Goal: Task Accomplishment & Management: Complete application form

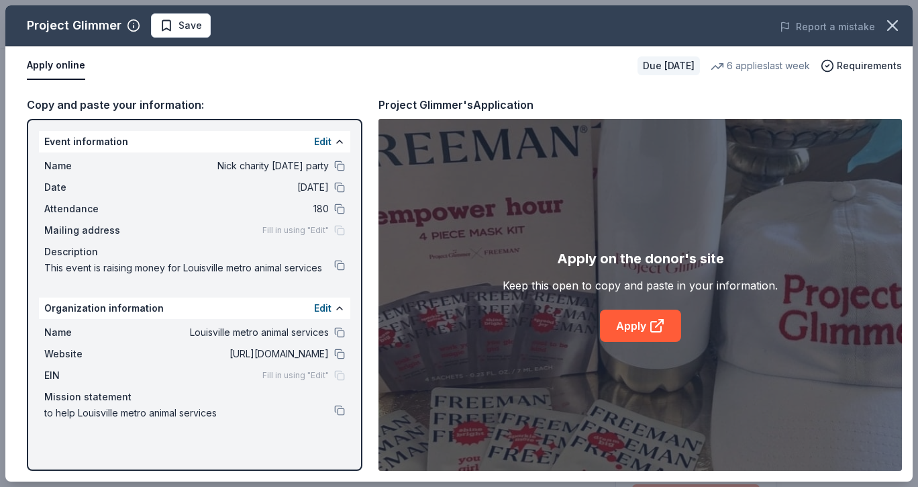
scroll to position [134, 0]
click at [613, 336] on link "Apply" at bounding box center [640, 325] width 81 height 32
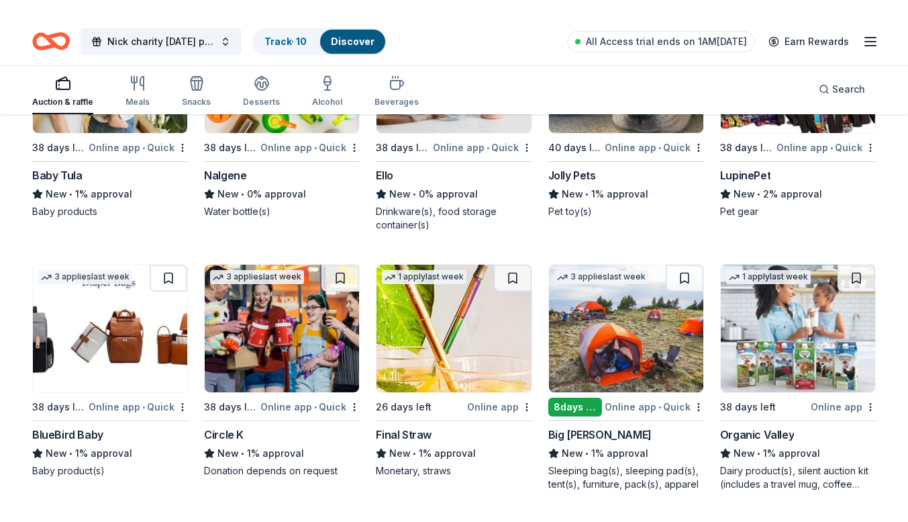
scroll to position [7095, 0]
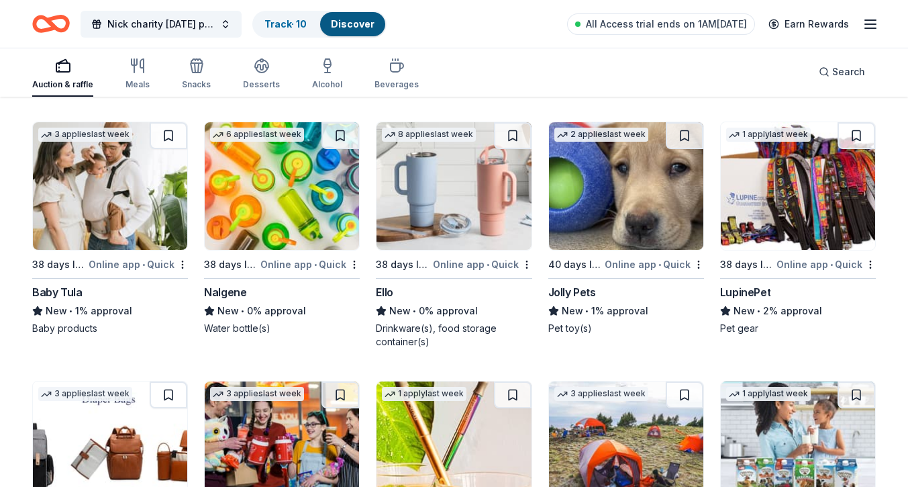
click at [810, 234] on img at bounding box center [798, 186] width 154 height 128
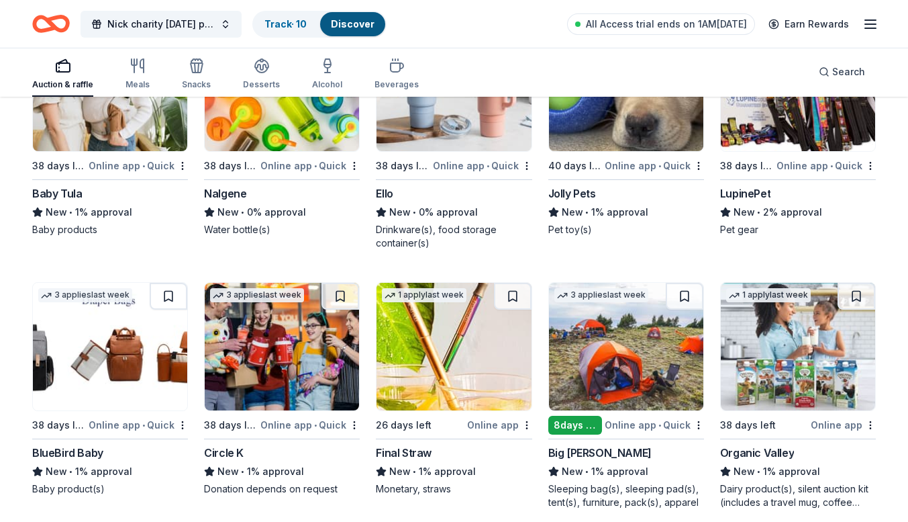
scroll to position [7194, 0]
click at [324, 372] on img at bounding box center [282, 346] width 154 height 128
click at [801, 416] on div "38 days left" at bounding box center [764, 424] width 88 height 17
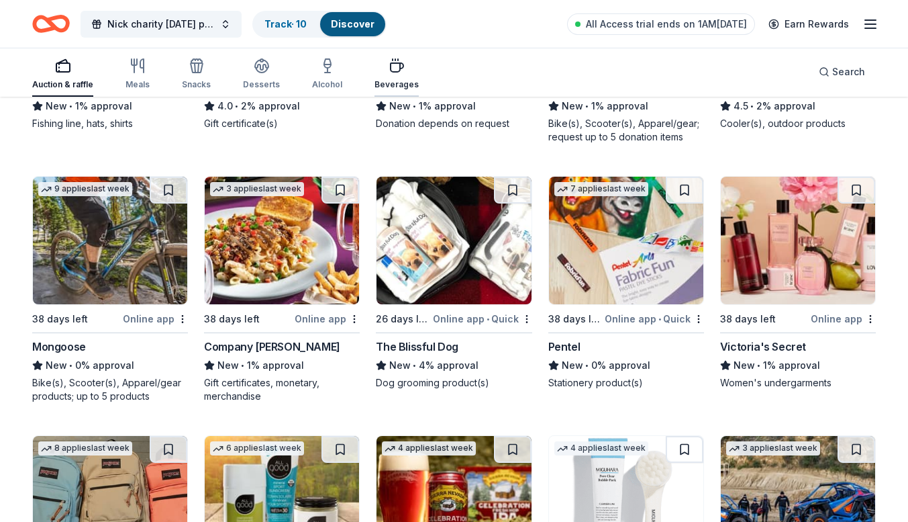
scroll to position [5717, 0]
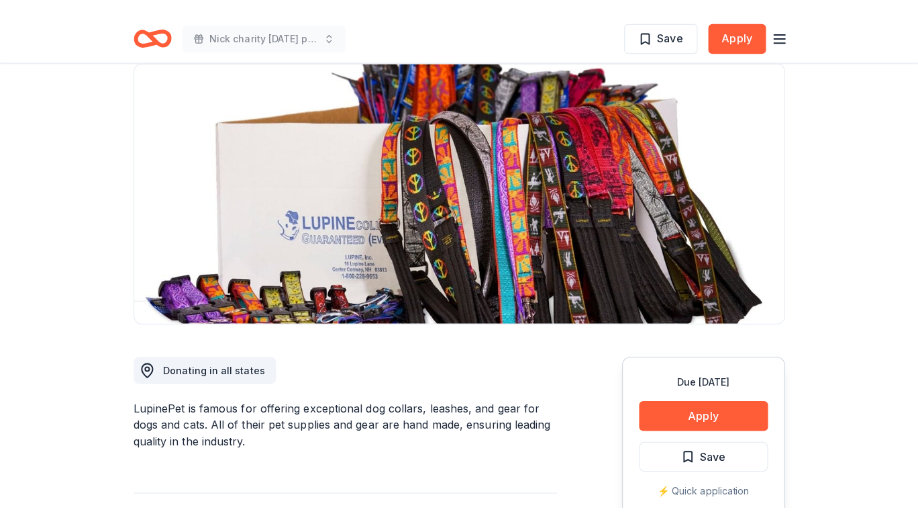
scroll to position [201, 0]
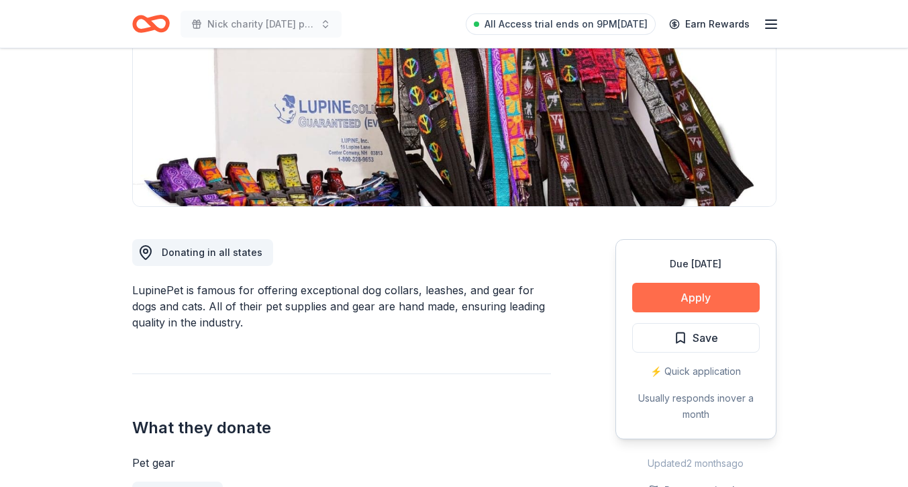
click at [671, 303] on button "Apply" at bounding box center [696, 298] width 128 height 30
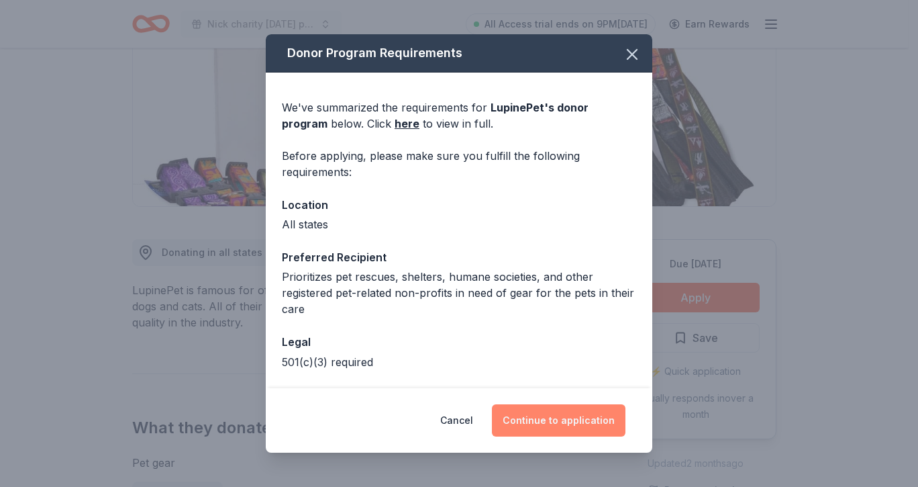
click at [607, 422] on button "Continue to application" at bounding box center [559, 420] width 134 height 32
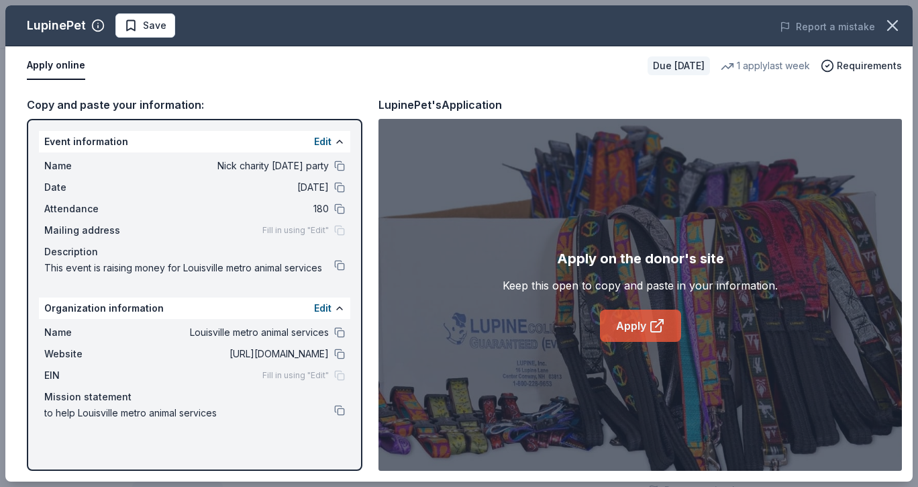
click at [643, 319] on link "Apply" at bounding box center [640, 325] width 81 height 32
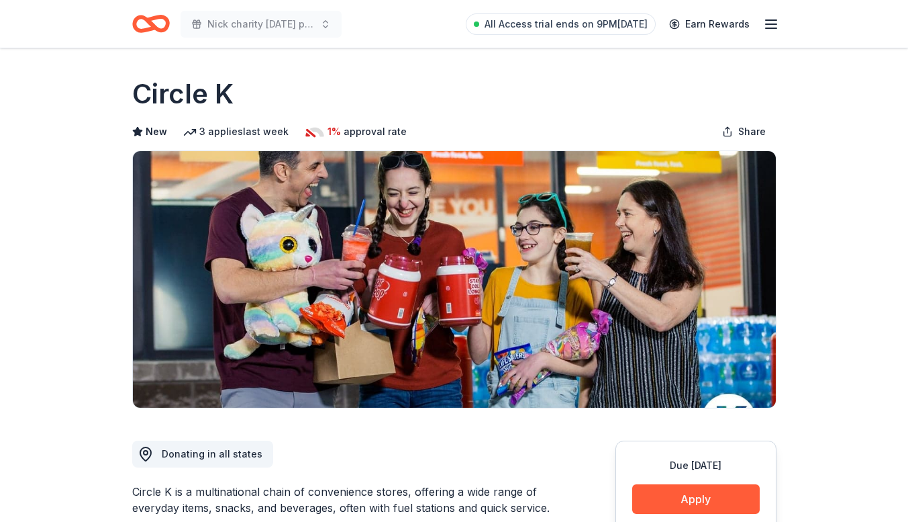
click at [660, 492] on button "Apply" at bounding box center [696, 499] width 128 height 30
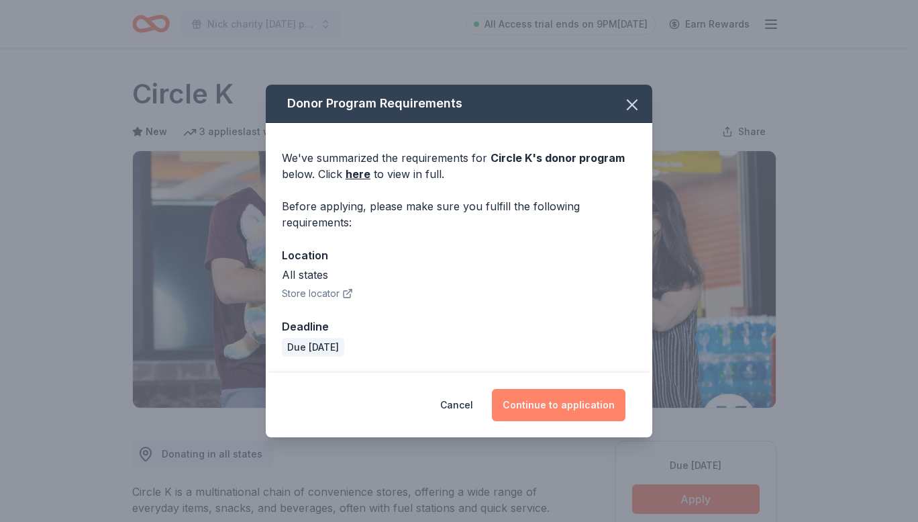
click at [577, 416] on button "Continue to application" at bounding box center [559, 405] width 134 height 32
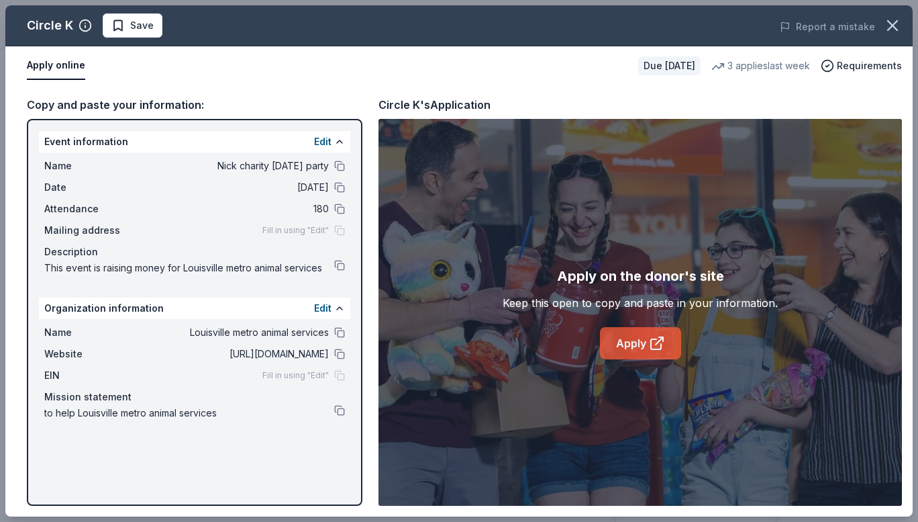
click at [622, 333] on link "Apply" at bounding box center [640, 343] width 81 height 32
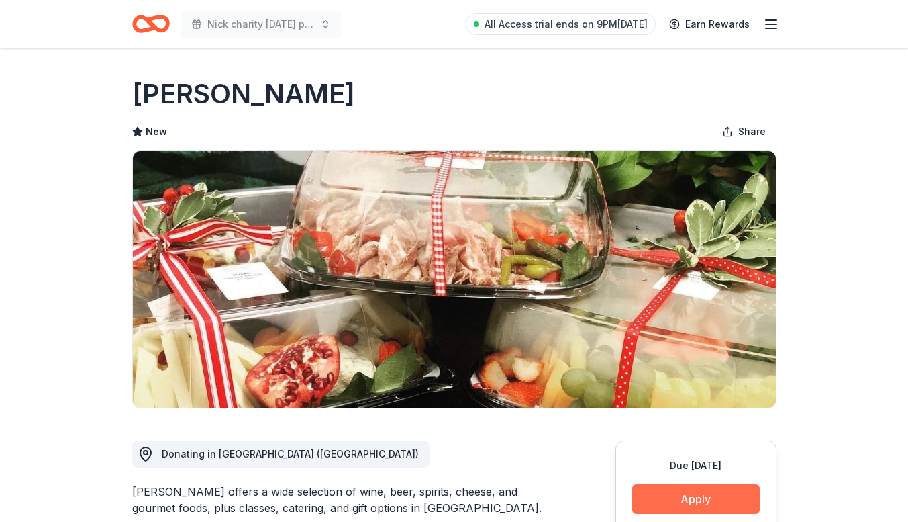
click at [677, 491] on button "Apply" at bounding box center [696, 499] width 128 height 30
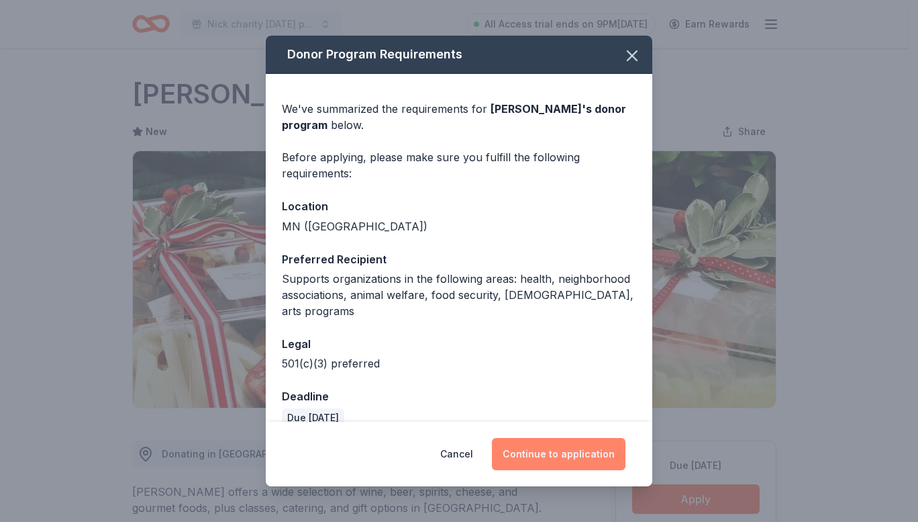
click at [513, 440] on button "Continue to application" at bounding box center [559, 454] width 134 height 32
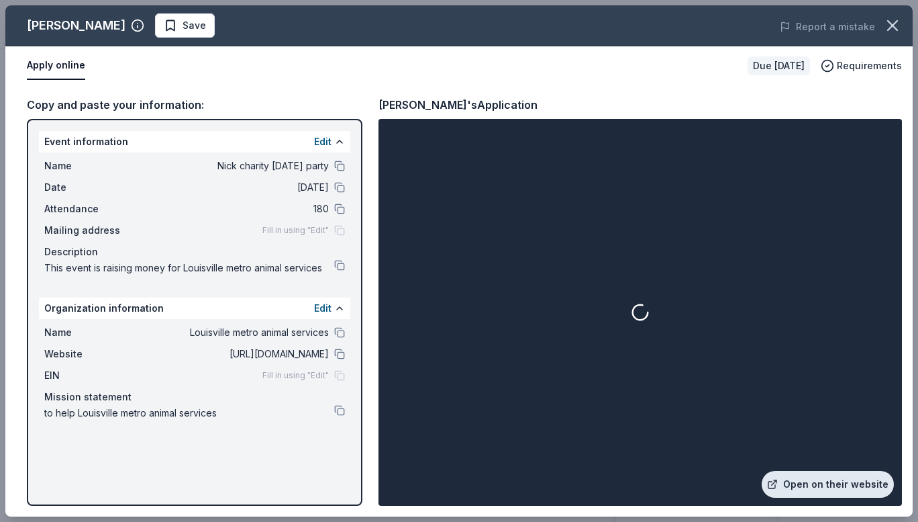
click at [817, 477] on link "Open on their website" at bounding box center [828, 484] width 132 height 27
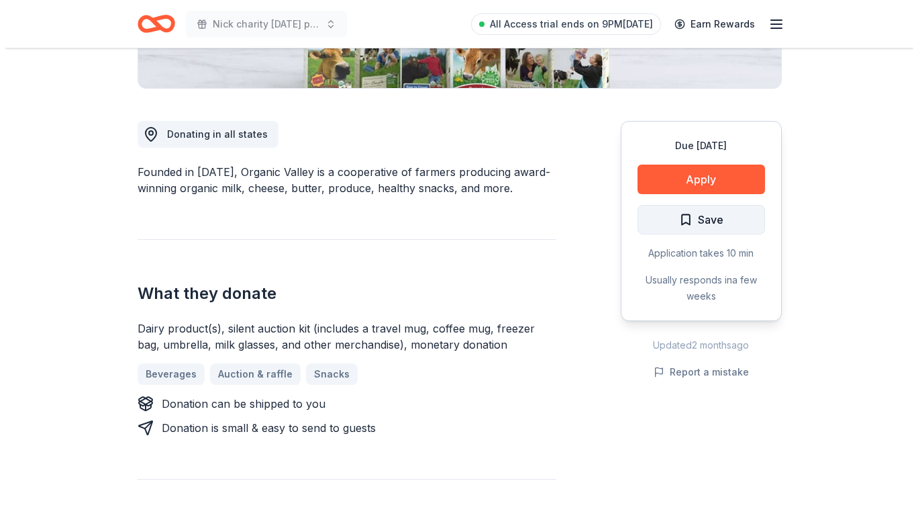
scroll to position [336, 0]
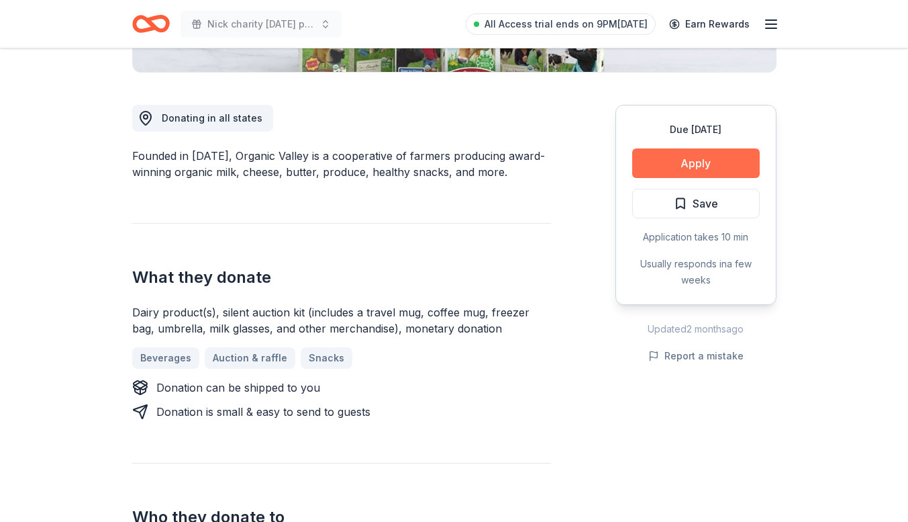
click at [699, 157] on button "Apply" at bounding box center [696, 163] width 128 height 30
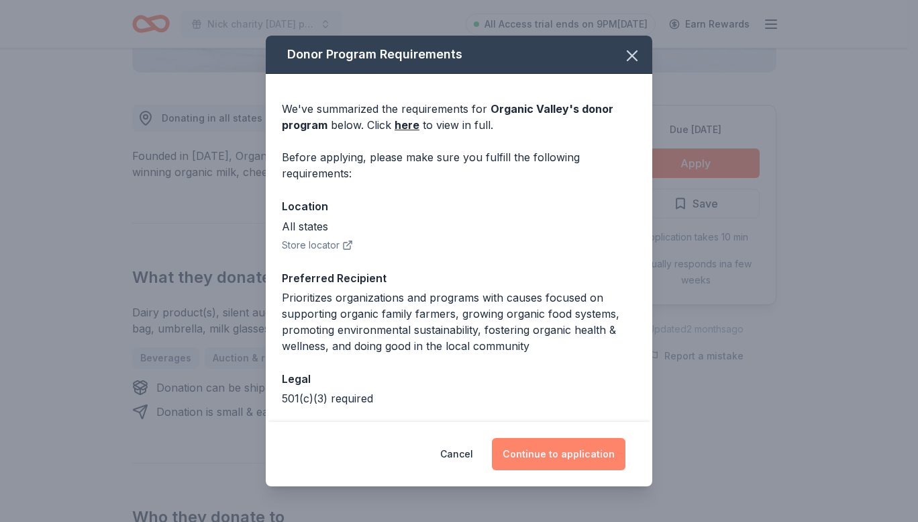
click at [559, 450] on button "Continue to application" at bounding box center [559, 454] width 134 height 32
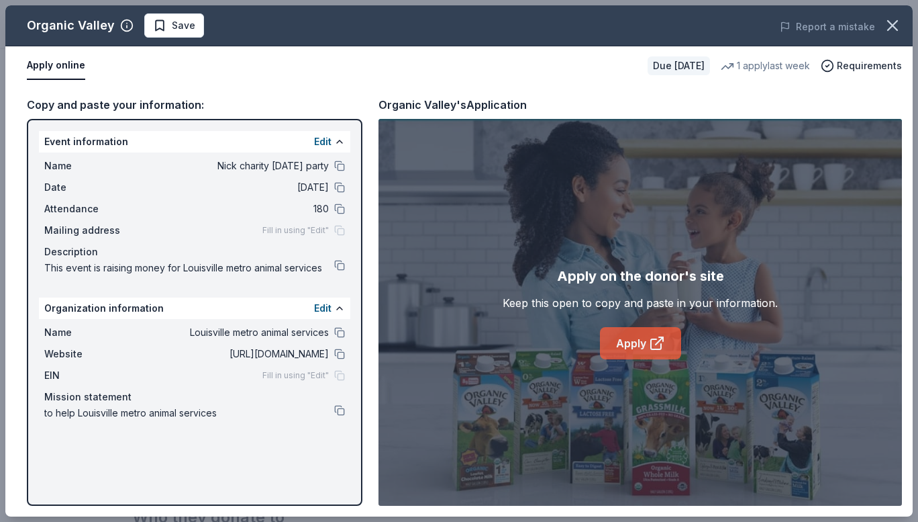
click at [628, 344] on link "Apply" at bounding box center [640, 343] width 81 height 32
